Goal: Information Seeking & Learning: Learn about a topic

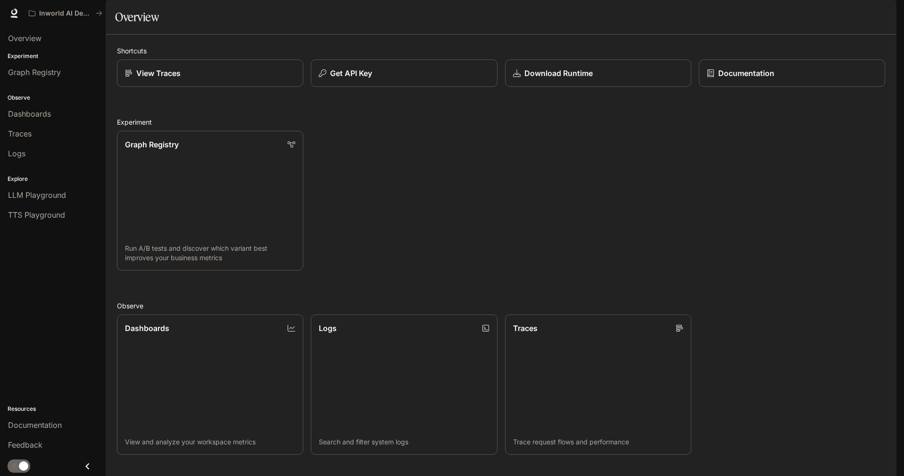
click at [884, 13] on icon "button" at bounding box center [884, 13] width 8 height 8
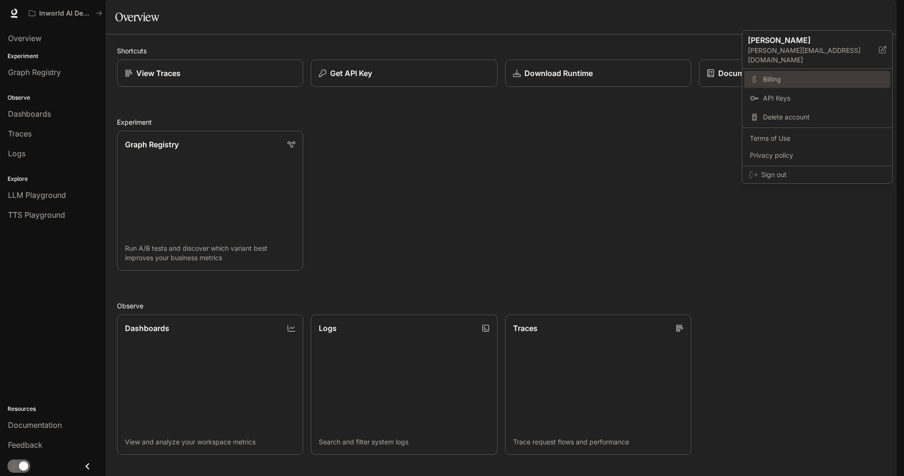
click at [785, 75] on span "Billing" at bounding box center [824, 79] width 122 height 9
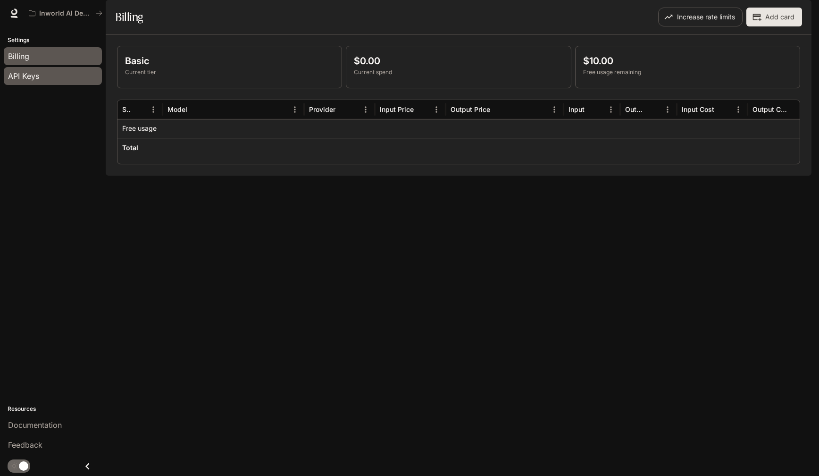
click at [57, 83] on link "API Keys" at bounding box center [53, 76] width 98 height 18
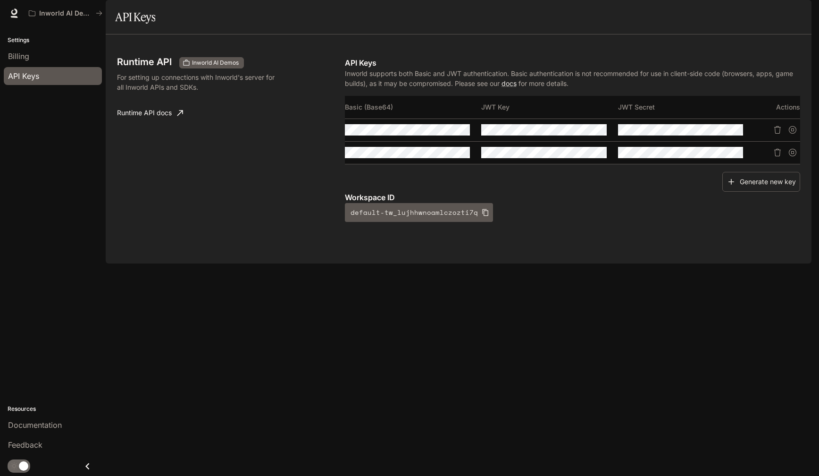
click at [751, 12] on span "Documentation" at bounding box center [754, 14] width 47 height 12
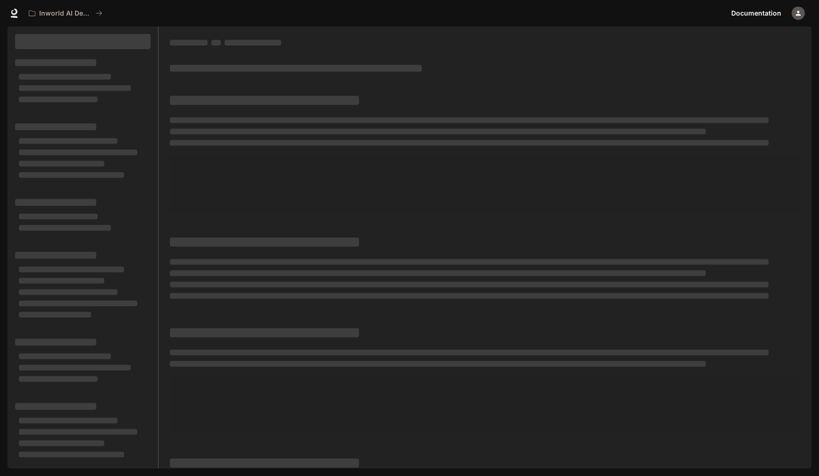
click at [15, 15] on icon at bounding box center [13, 12] width 9 height 9
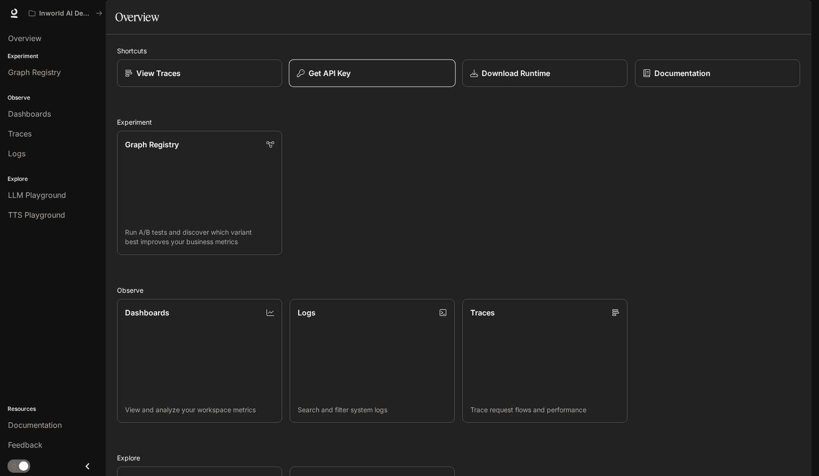
click at [322, 79] on p "Get API Key" at bounding box center [330, 72] width 42 height 11
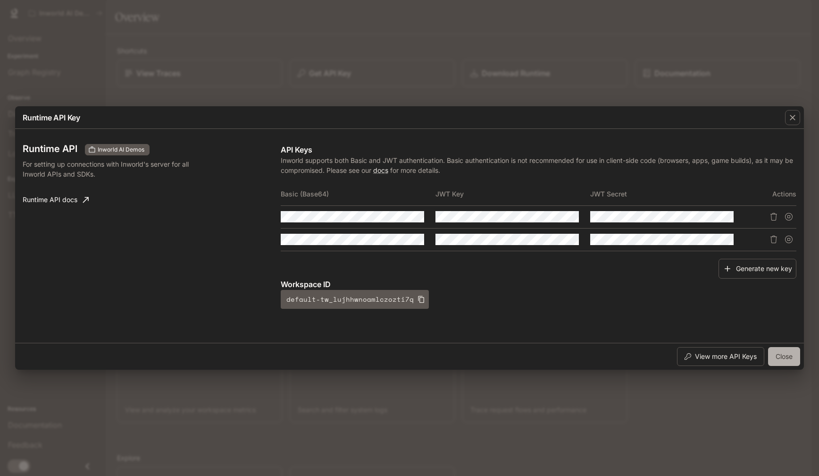
click at [774, 357] on button "Close" at bounding box center [784, 356] width 32 height 19
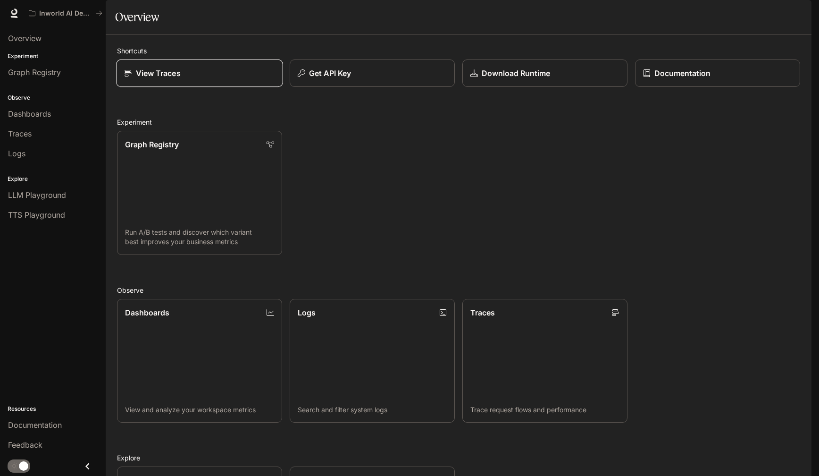
click at [150, 79] on p "View Traces" at bounding box center [158, 72] width 45 height 11
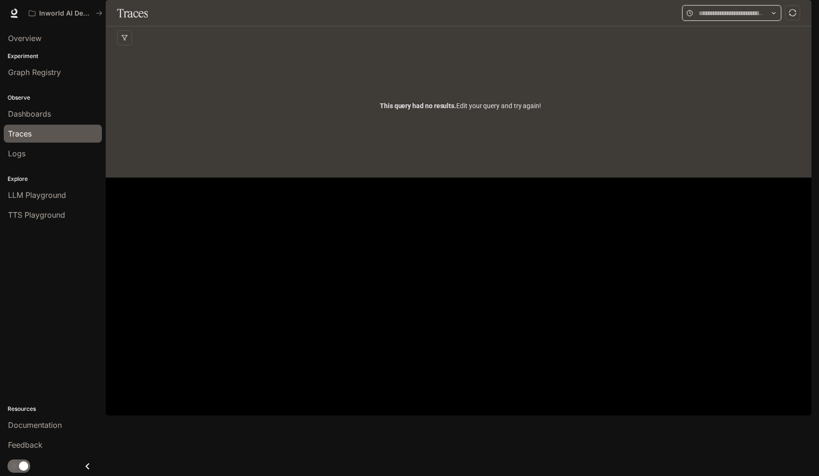
click at [759, 18] on input "text" at bounding box center [732, 13] width 66 height 10
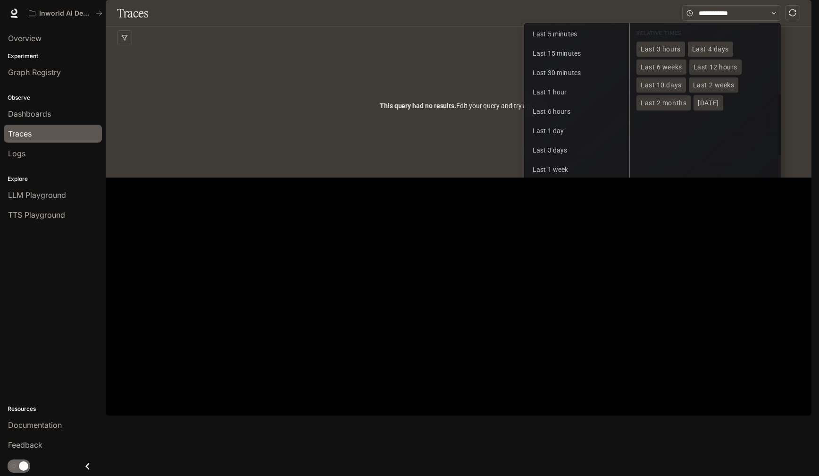
click at [558, 193] on span "Last 1 month" at bounding box center [553, 189] width 40 height 8
